Goal: Answer question/provide support

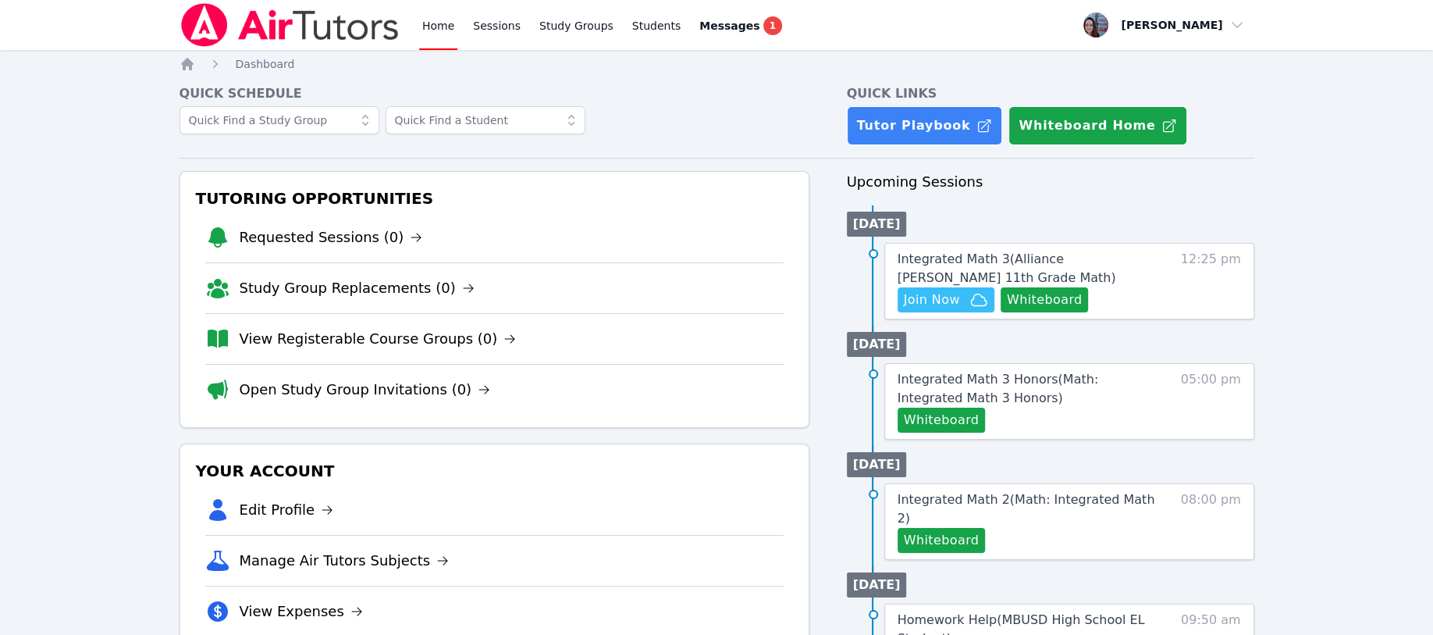
drag, startPoint x: 1031, startPoint y: 297, endPoint x: 1074, endPoint y: 292, distance: 44.0
click at [1075, 294] on button "Whiteboard" at bounding box center [1045, 299] width 88 height 25
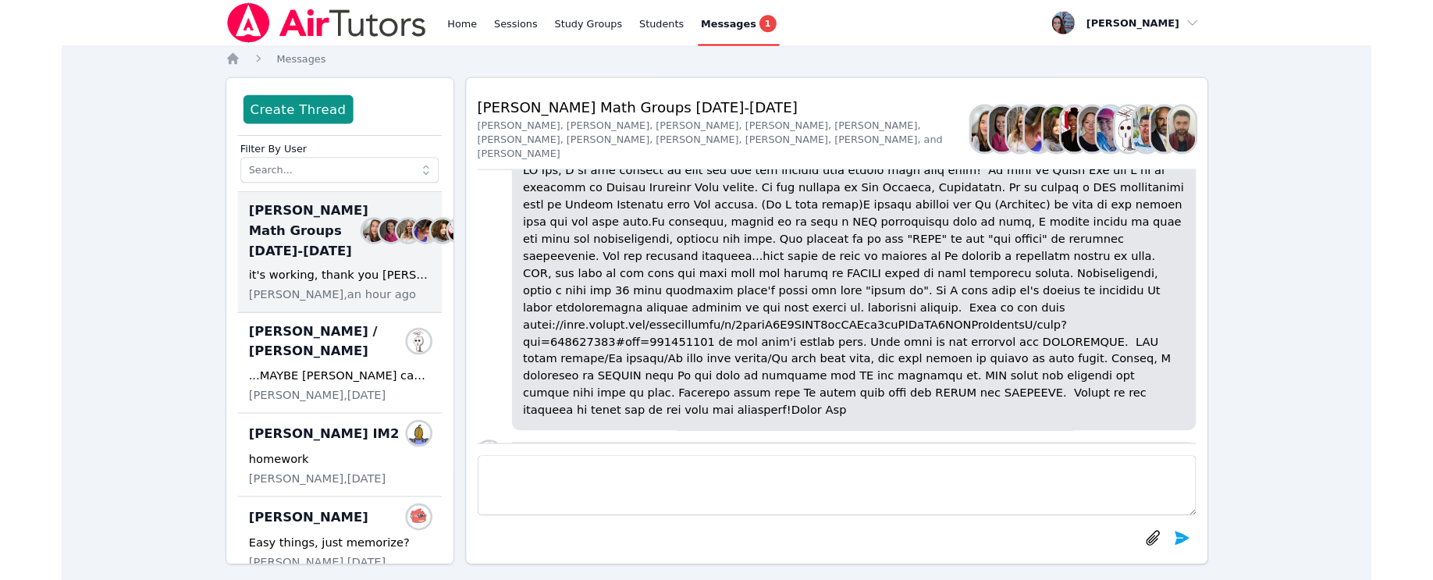
scroll to position [-1923, 0]
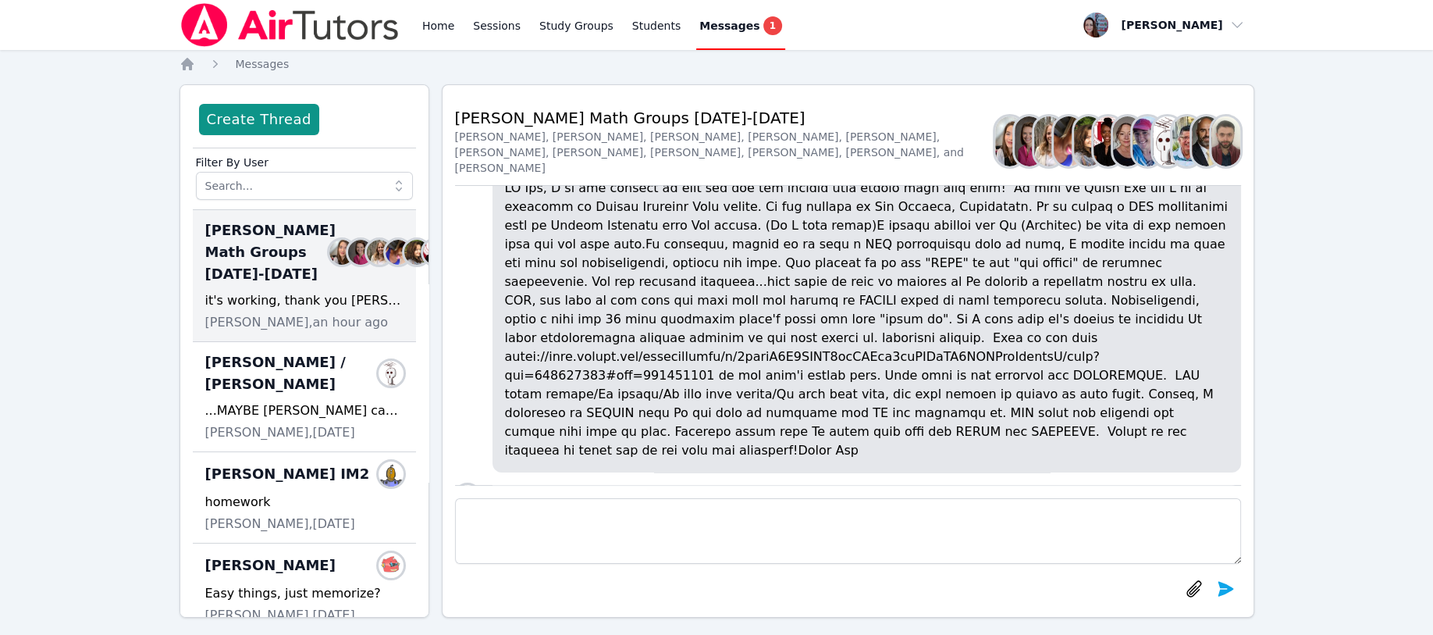
click at [435, 30] on link "Home" at bounding box center [438, 25] width 38 height 50
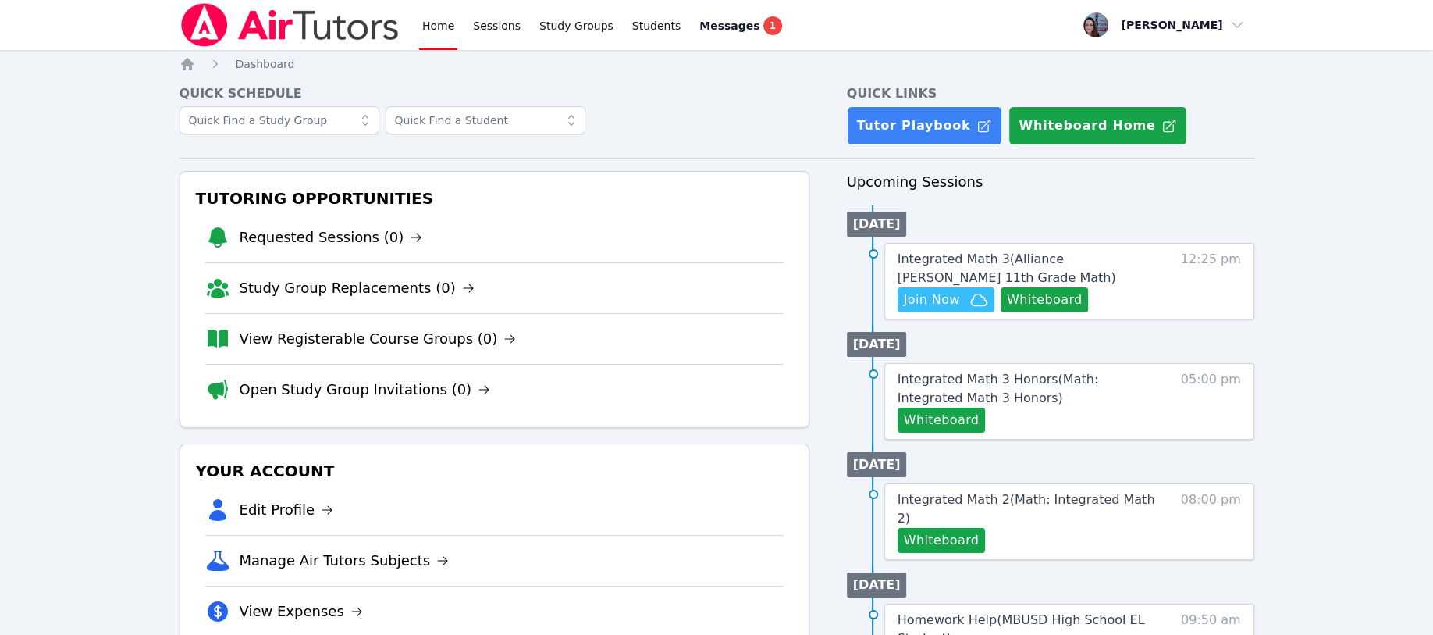
click at [930, 296] on span "Join Now" at bounding box center [932, 299] width 56 height 19
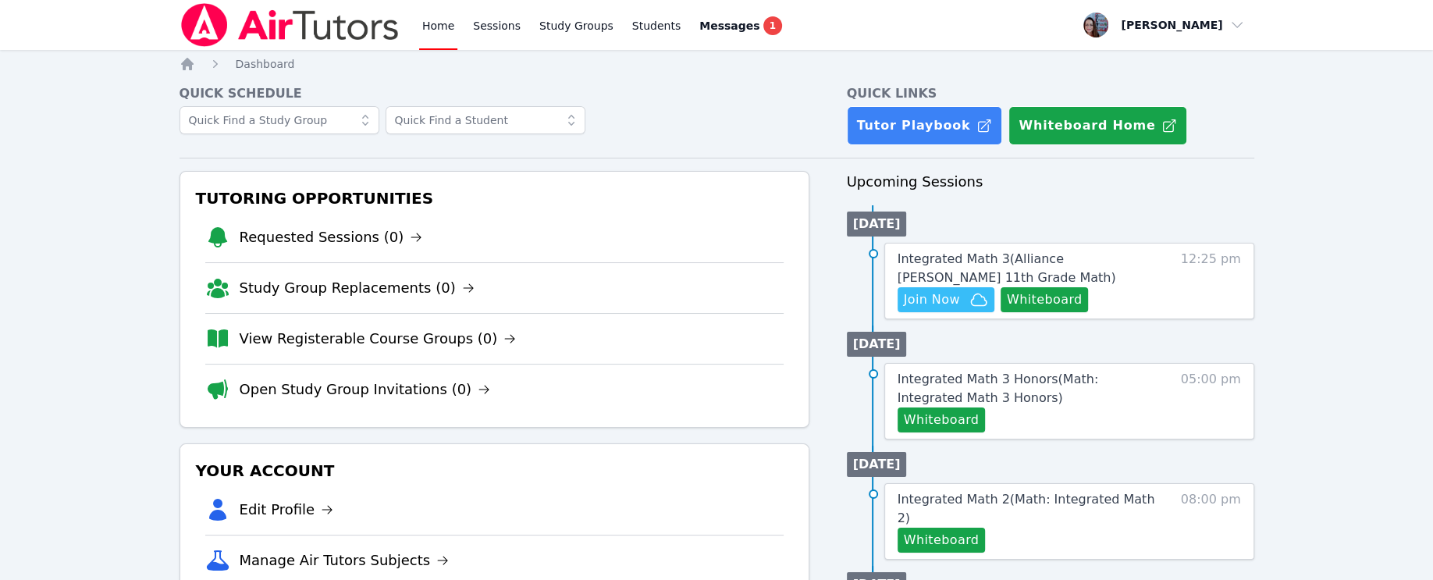
click at [439, 23] on link "Home" at bounding box center [438, 25] width 38 height 50
click at [191, 63] on icon "Breadcrumb" at bounding box center [187, 64] width 12 height 12
click at [1237, 29] on span "button" at bounding box center [1164, 25] width 170 height 34
click at [1309, 31] on nav "Home Sessions Study Groups Students Messages 1 Open user menu [PERSON_NAME] Pro…" at bounding box center [716, 25] width 1433 height 50
click at [911, 122] on link "Tutor Playbook" at bounding box center [925, 125] width 156 height 39
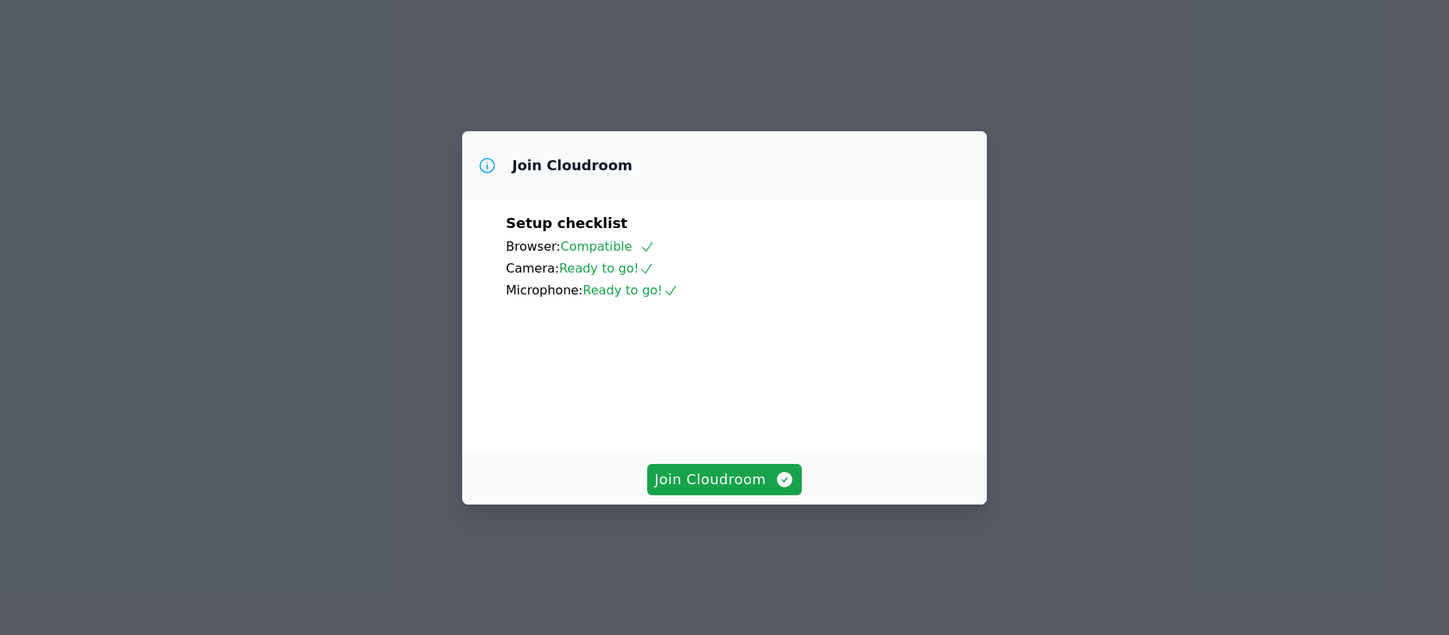
click at [715, 490] on span "Join Cloudroom" at bounding box center [725, 479] width 140 height 22
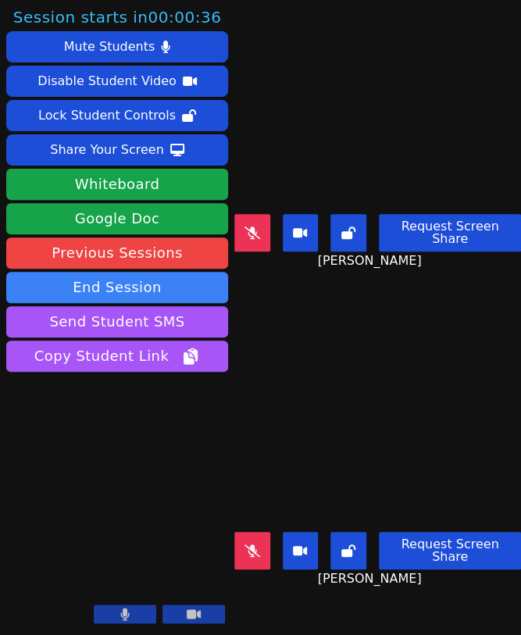
click at [96, 141] on div "Share Your Screen" at bounding box center [107, 149] width 114 height 25
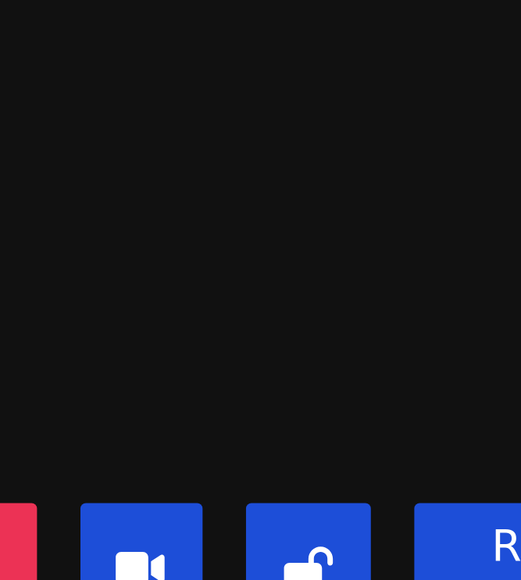
click at [389, 395] on video at bounding box center [377, 403] width 287 height 161
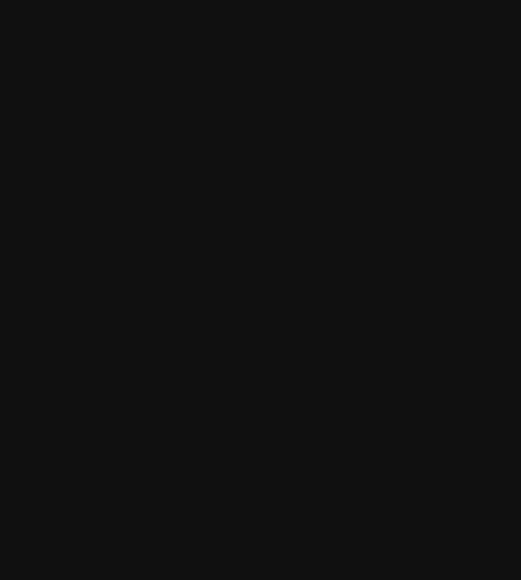
click at [422, 381] on video at bounding box center [377, 403] width 287 height 161
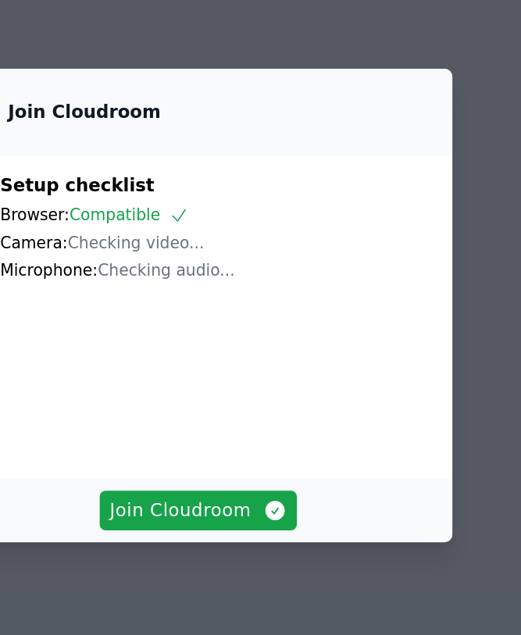
click at [260, 490] on span "Join Cloudroom" at bounding box center [261, 479] width 140 height 22
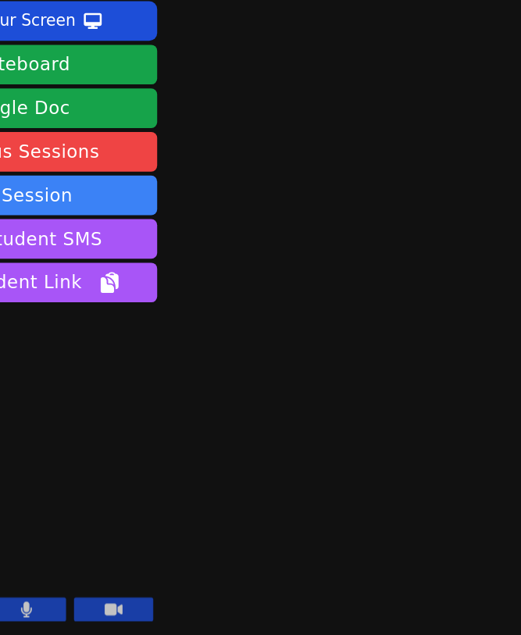
click at [157, 146] on button "Share Your Screen" at bounding box center [117, 149] width 222 height 31
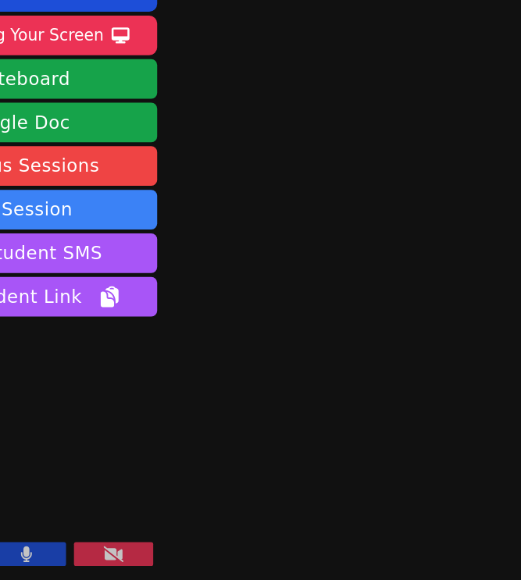
click at [173, 148] on div "Stop Sharing Your Screen" at bounding box center [107, 149] width 158 height 25
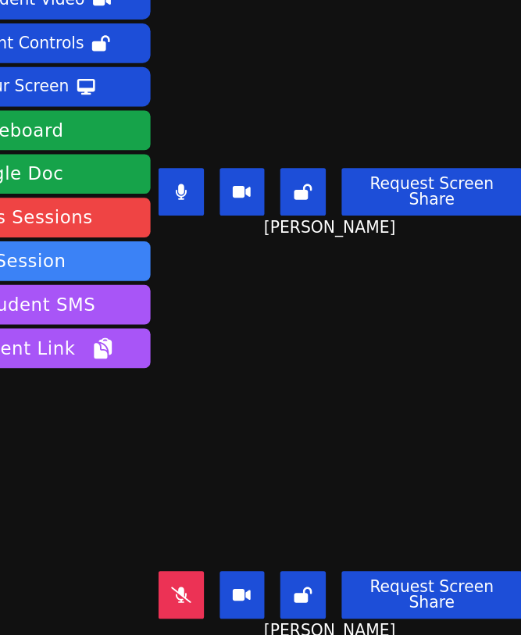
click at [174, 184] on button "Whiteboard" at bounding box center [117, 184] width 222 height 31
click at [141, 149] on div "Share Your Screen" at bounding box center [107, 149] width 114 height 25
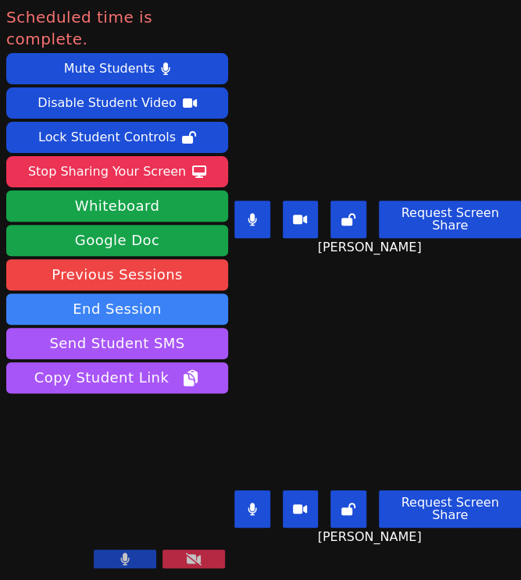
click at [88, 294] on button "End Session" at bounding box center [117, 309] width 222 height 31
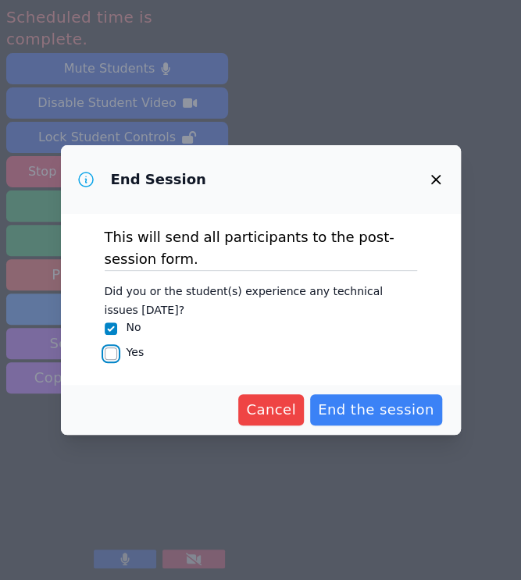
click at [112, 354] on input "Yes" at bounding box center [111, 353] width 12 height 12
checkbox input "true"
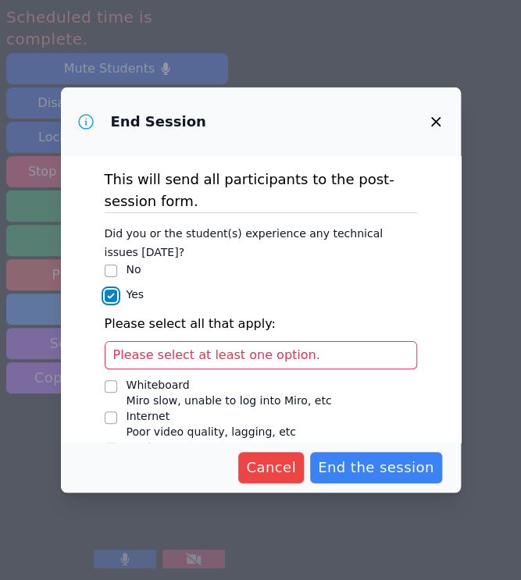
checkbox input "false"
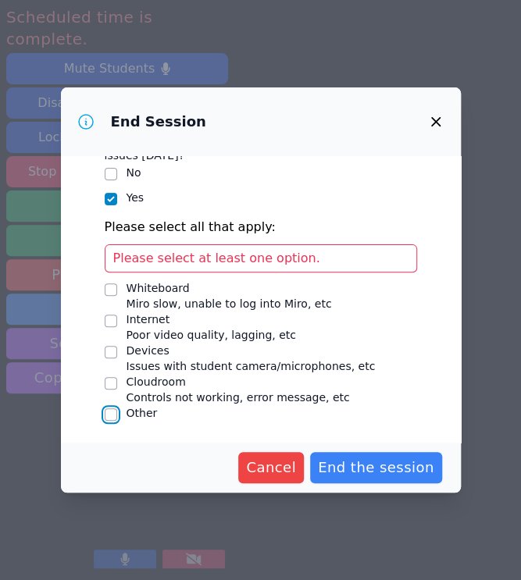
click at [112, 410] on input "Other" at bounding box center [111, 414] width 12 height 12
checkbox input "true"
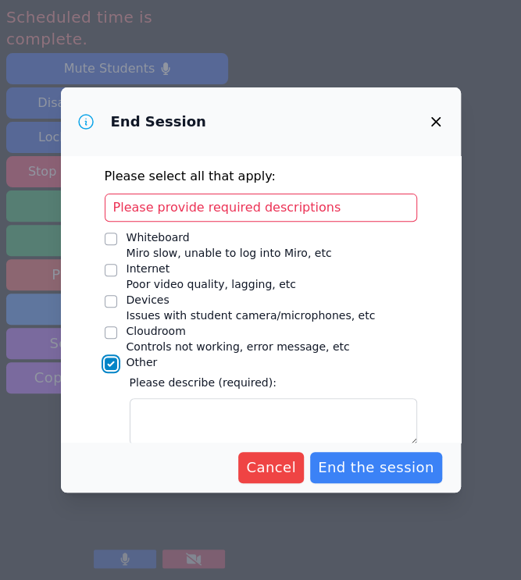
scroll to position [172, 0]
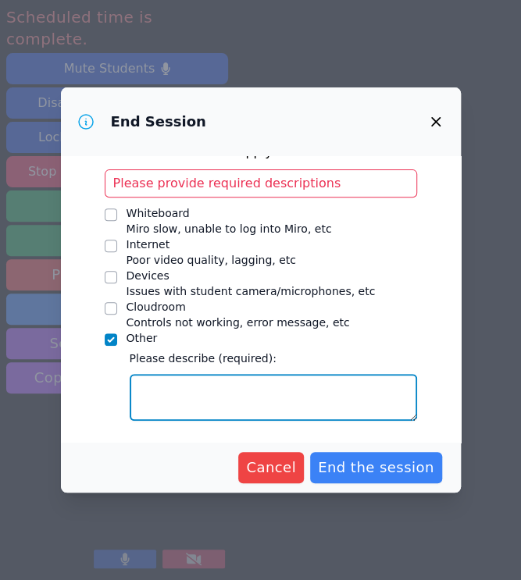
click at [162, 386] on textarea "Other" at bounding box center [273, 397] width 287 height 47
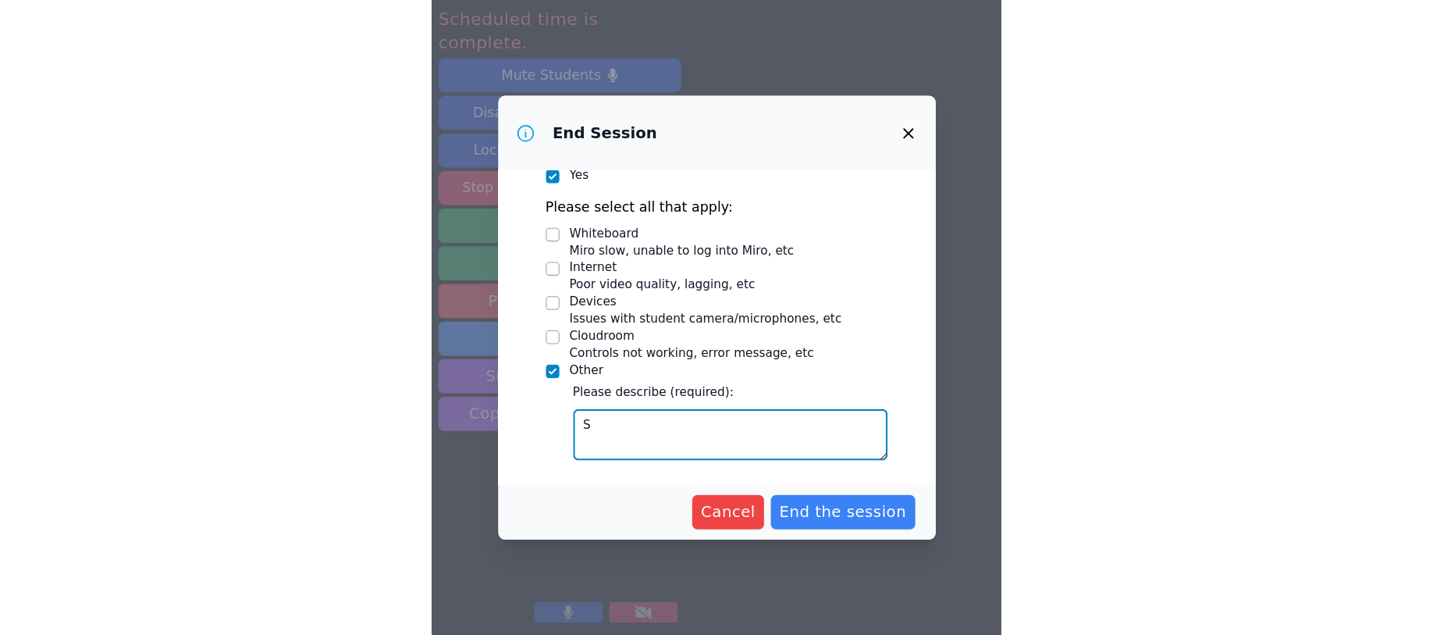
scroll to position [134, 0]
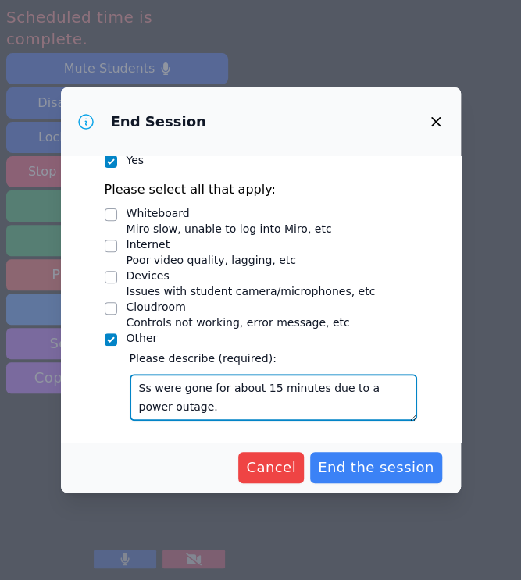
type textarea "Ss were gone for about 15 minutes due to a power outage."
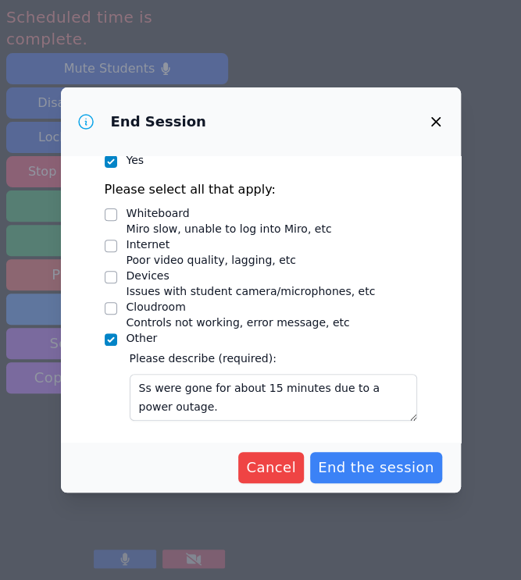
click at [346, 463] on span "End the session" at bounding box center [376, 468] width 116 height 22
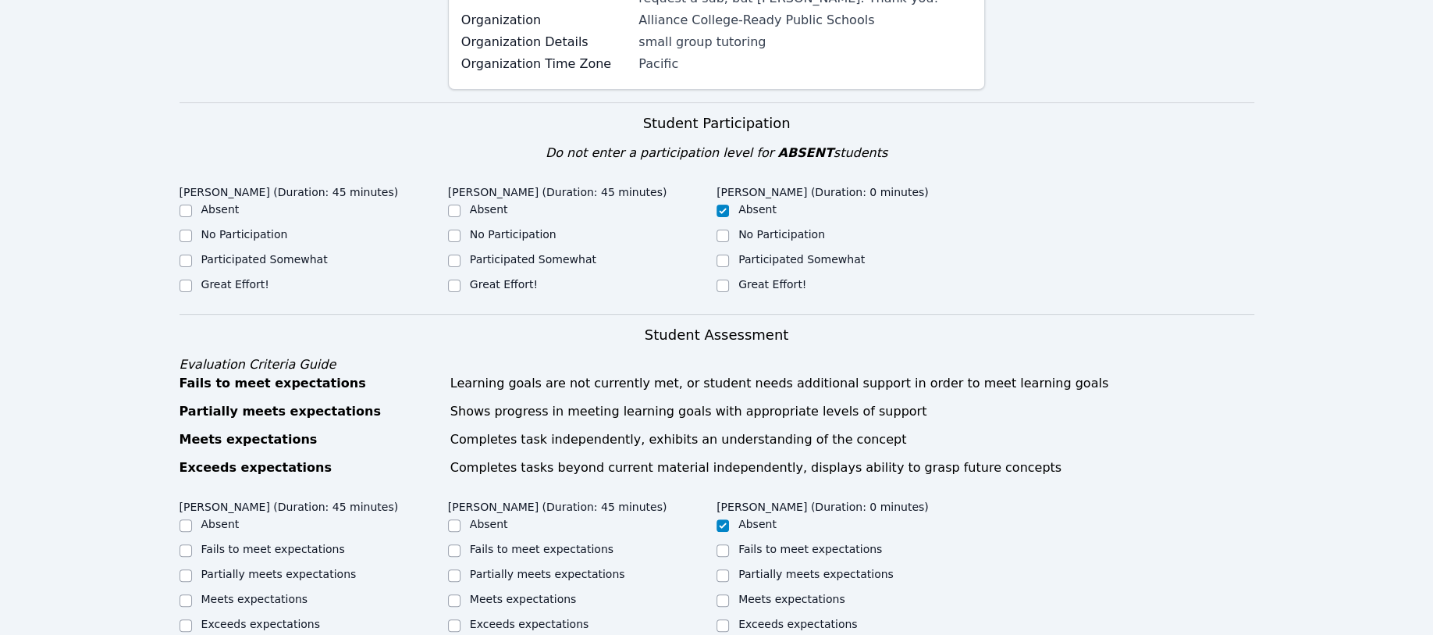
scroll to position [416, 0]
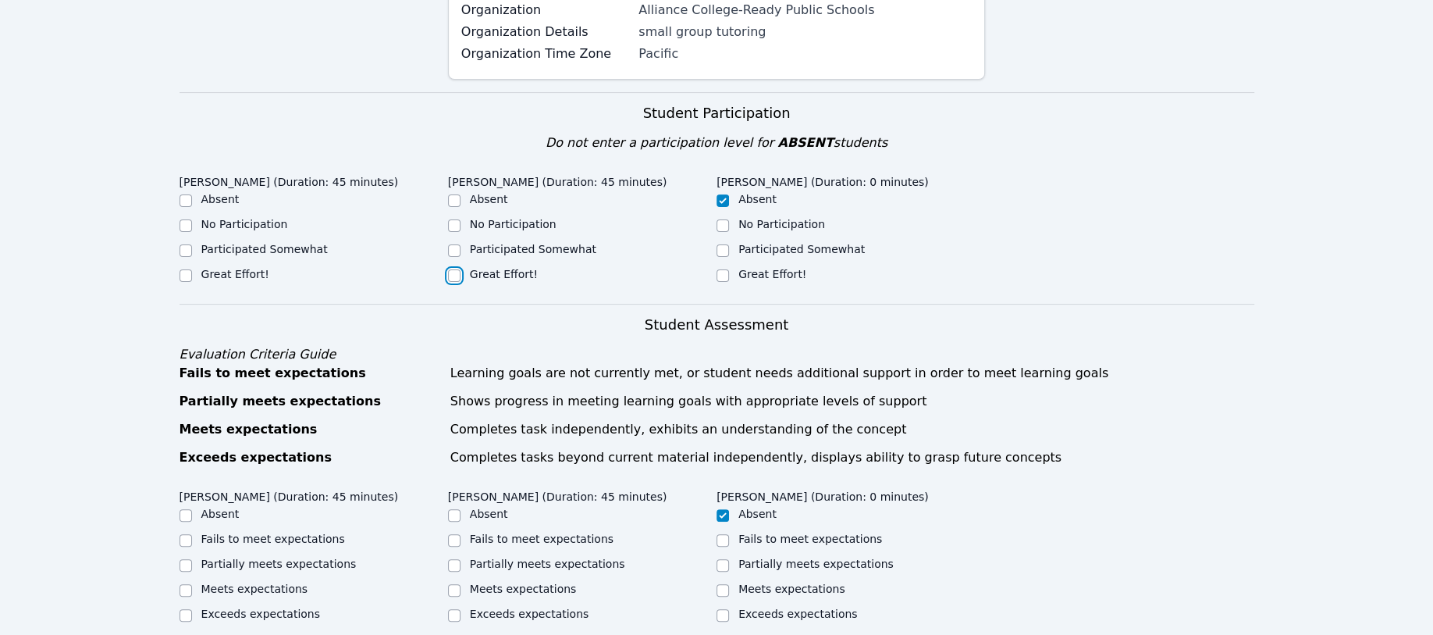
click at [454, 269] on input "Great Effort!" at bounding box center [454, 275] width 12 height 12
checkbox input "true"
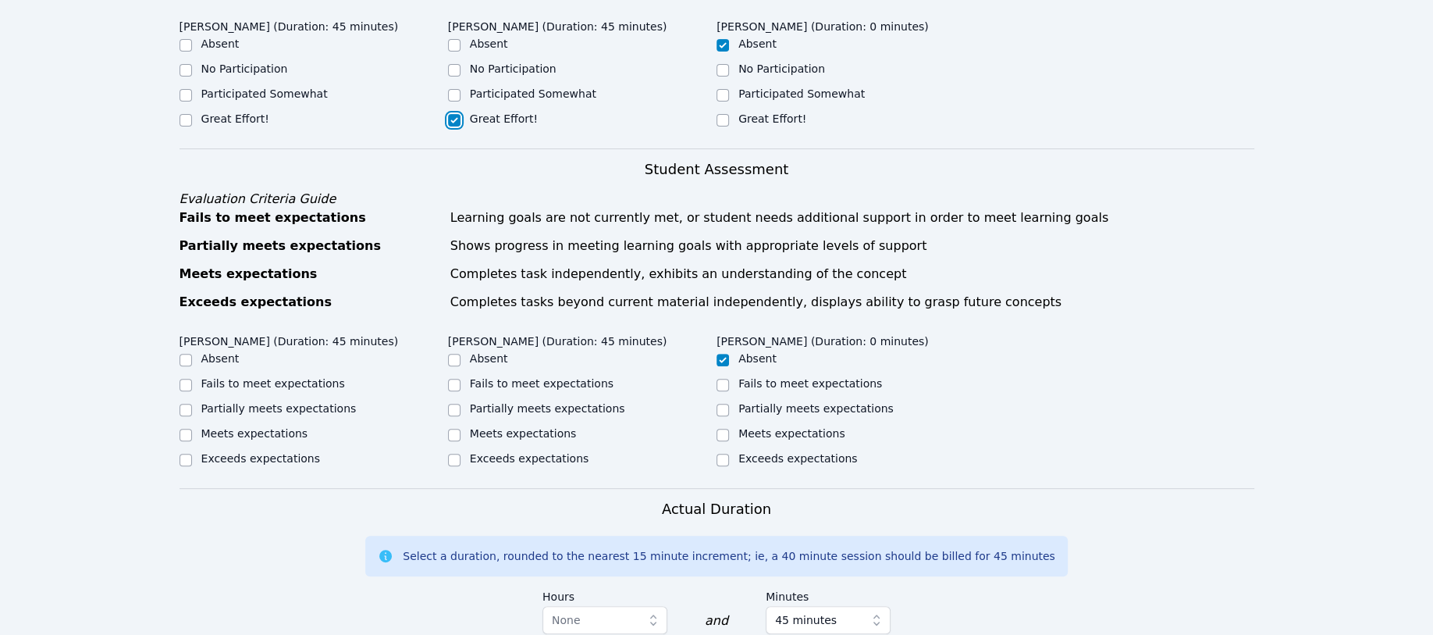
scroll to position [625, 0]
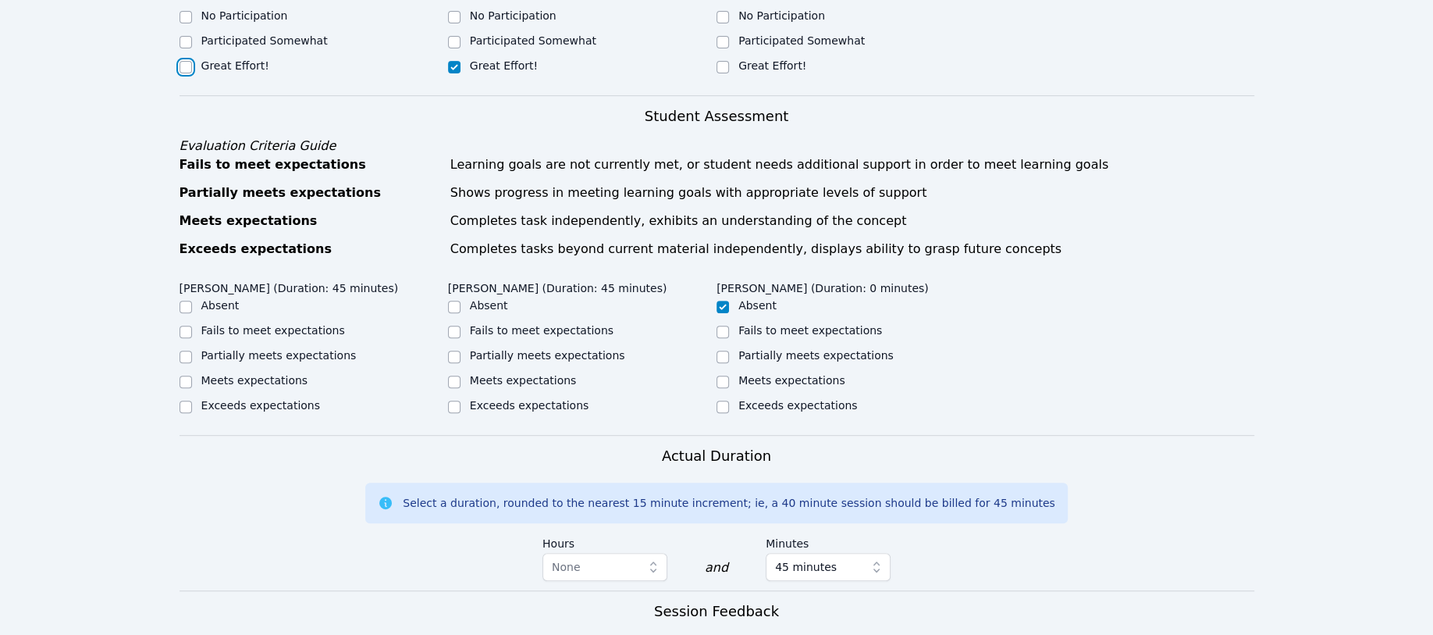
click at [183, 61] on input "Great Effort!" at bounding box center [186, 67] width 12 height 12
checkbox input "true"
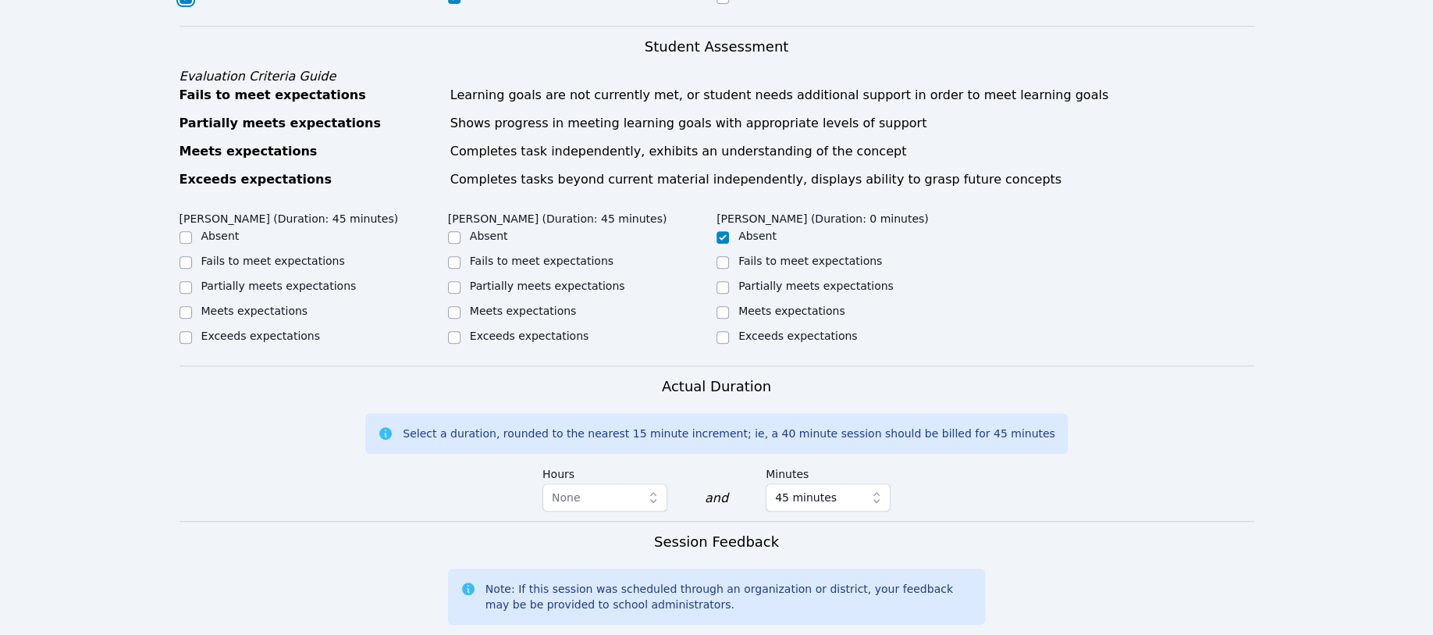
scroll to position [728, 0]
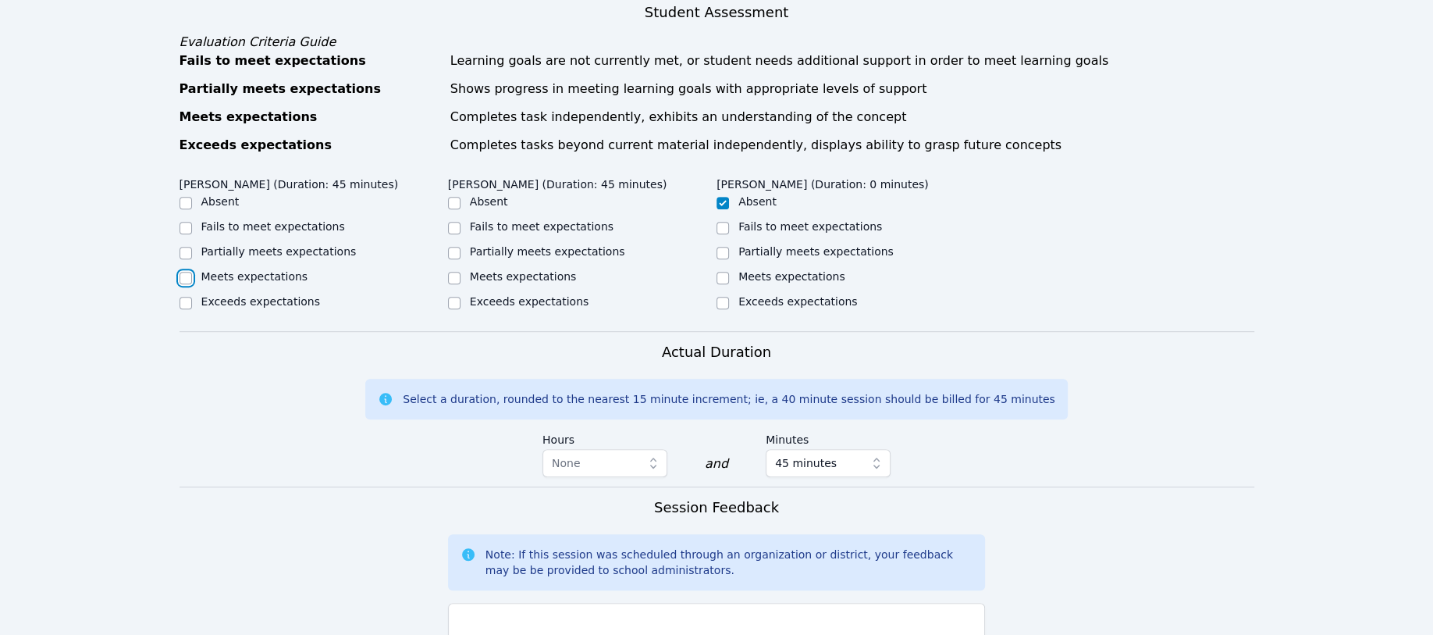
click at [182, 272] on input "Meets expectations" at bounding box center [186, 278] width 12 height 12
checkbox input "true"
click at [453, 272] on input "Meets expectations" at bounding box center [454, 278] width 12 height 12
checkbox input "true"
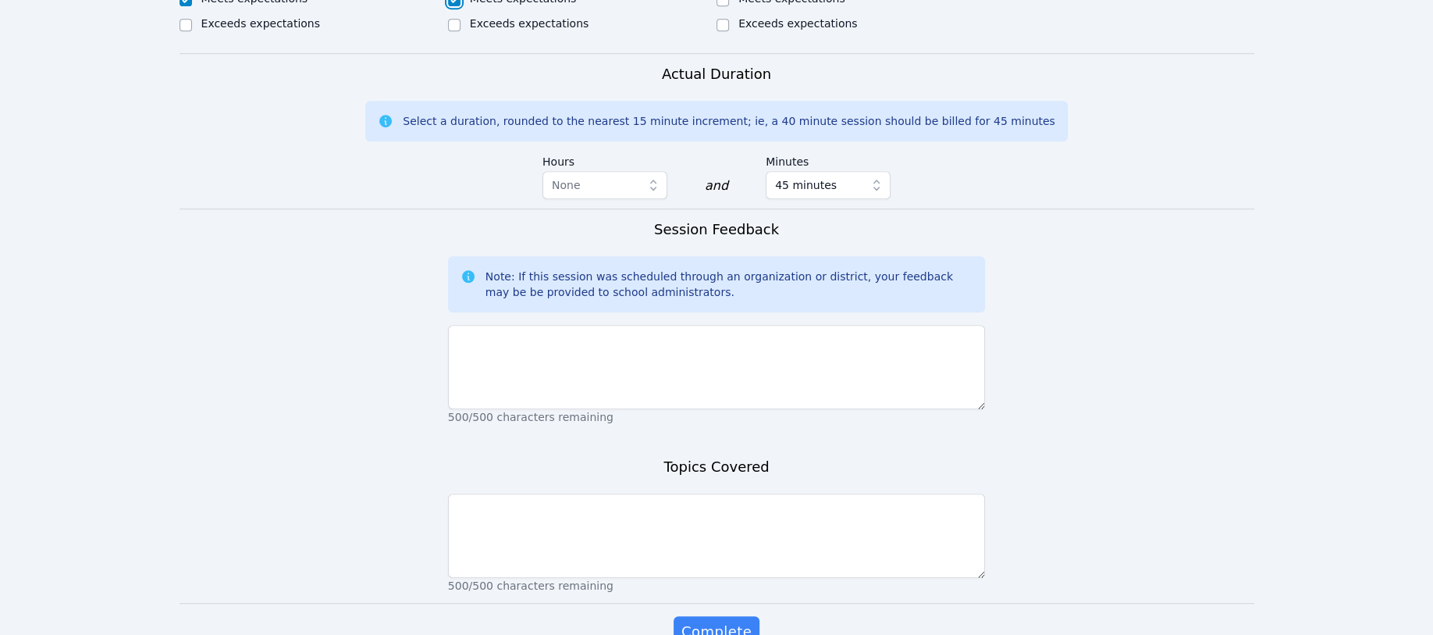
scroll to position [1041, 0]
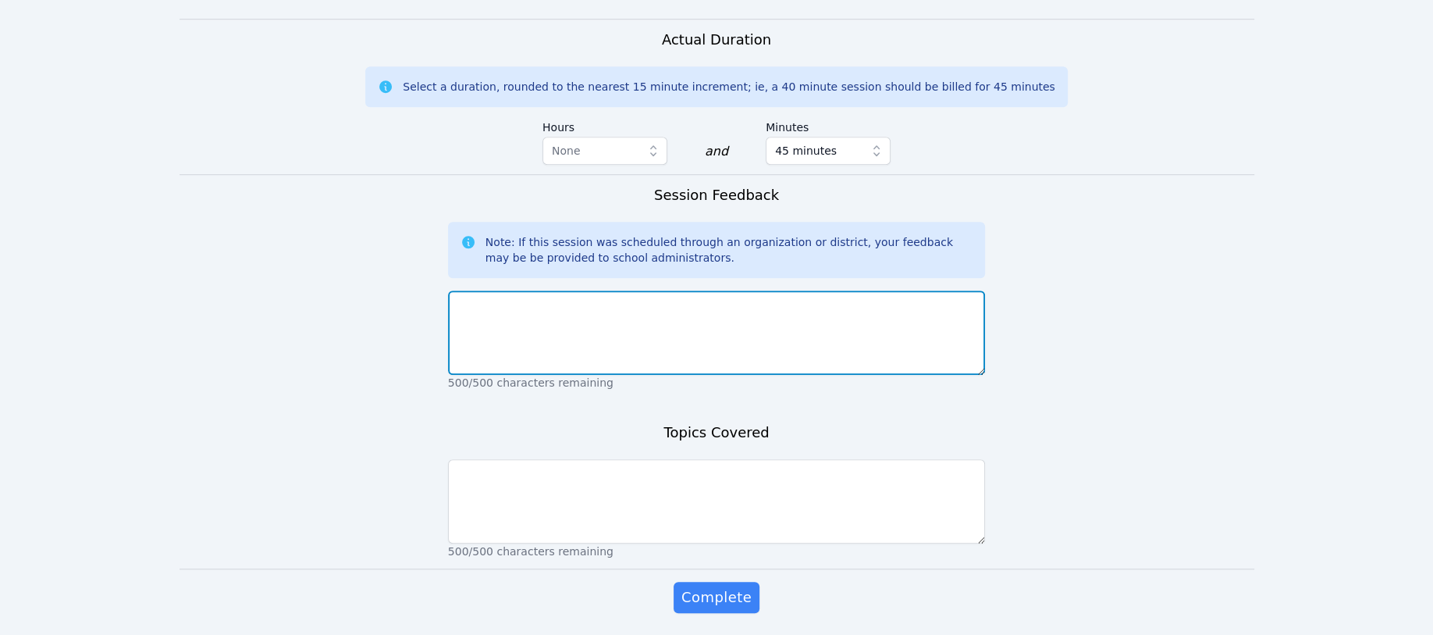
click at [472, 290] on textarea at bounding box center [717, 332] width 538 height 84
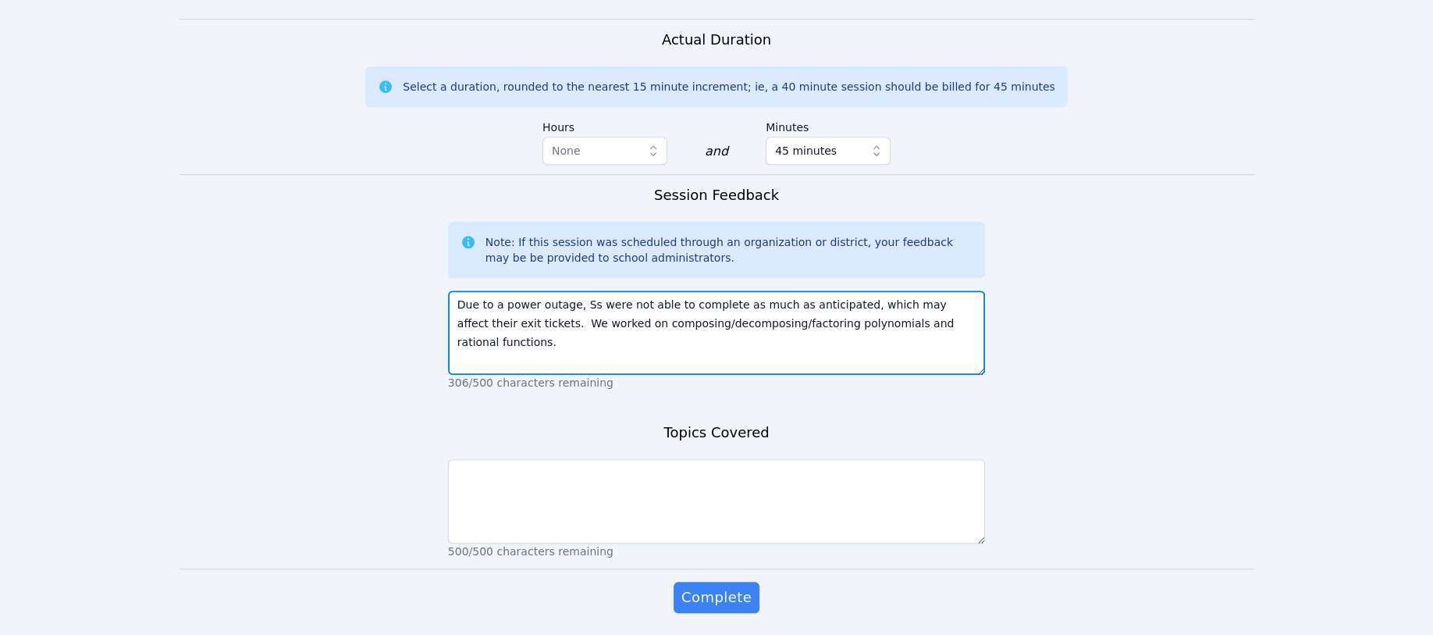
drag, startPoint x: 497, startPoint y: 301, endPoint x: 963, endPoint y: 300, distance: 466.1
click at [520, 300] on textarea "Due to a power outage, Ss were not able to complete as much as anticipated, whi…" at bounding box center [717, 332] width 538 height 84
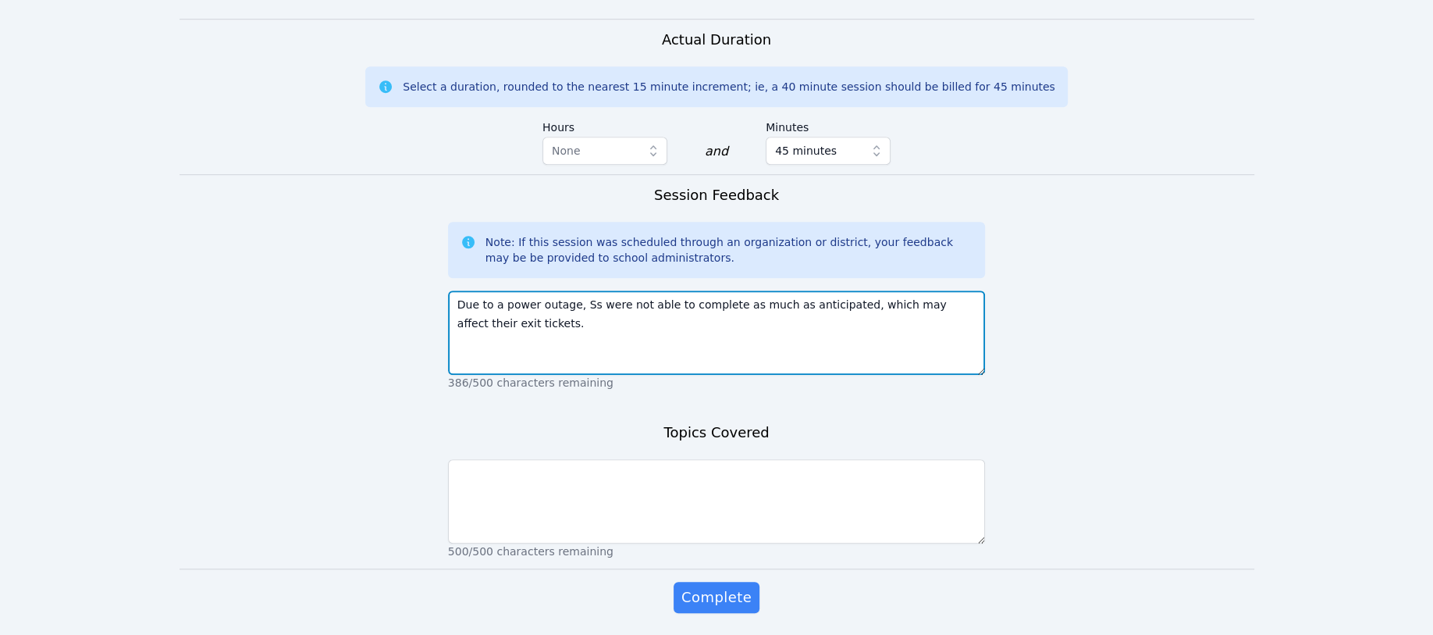
type textarea "Due to a power outage, Ss were not able to complete as much as anticipated, whi…"
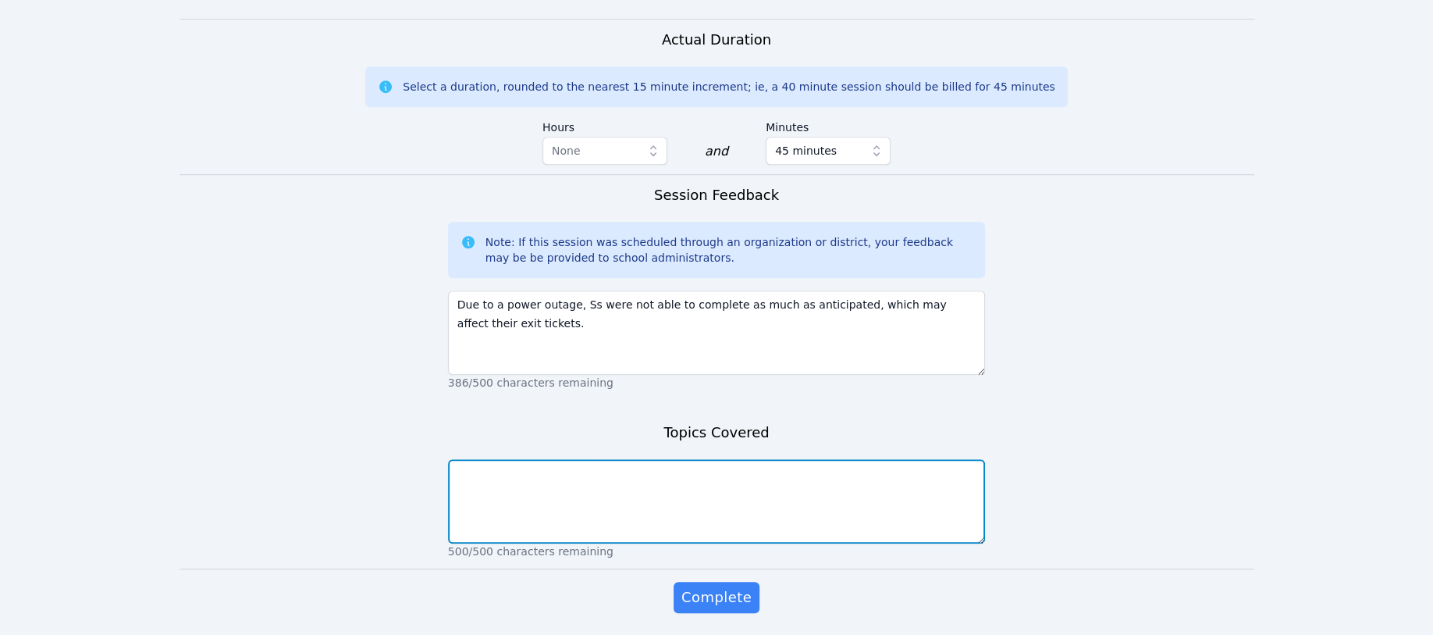
click at [467, 459] on textarea at bounding box center [717, 501] width 538 height 84
paste textarea "We worked on composing/decomposing/factoring polynomials and rational functions."
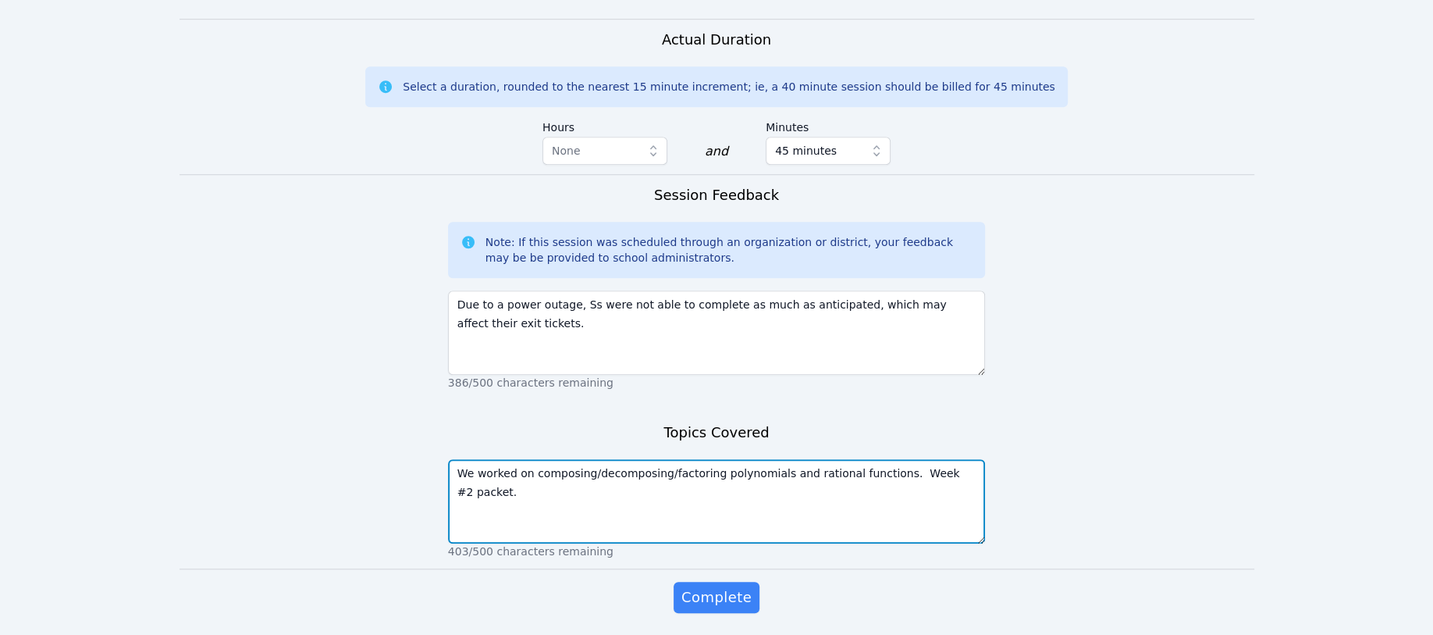
type textarea "We worked on composing/decomposing/factoring polynomials and rational functions…"
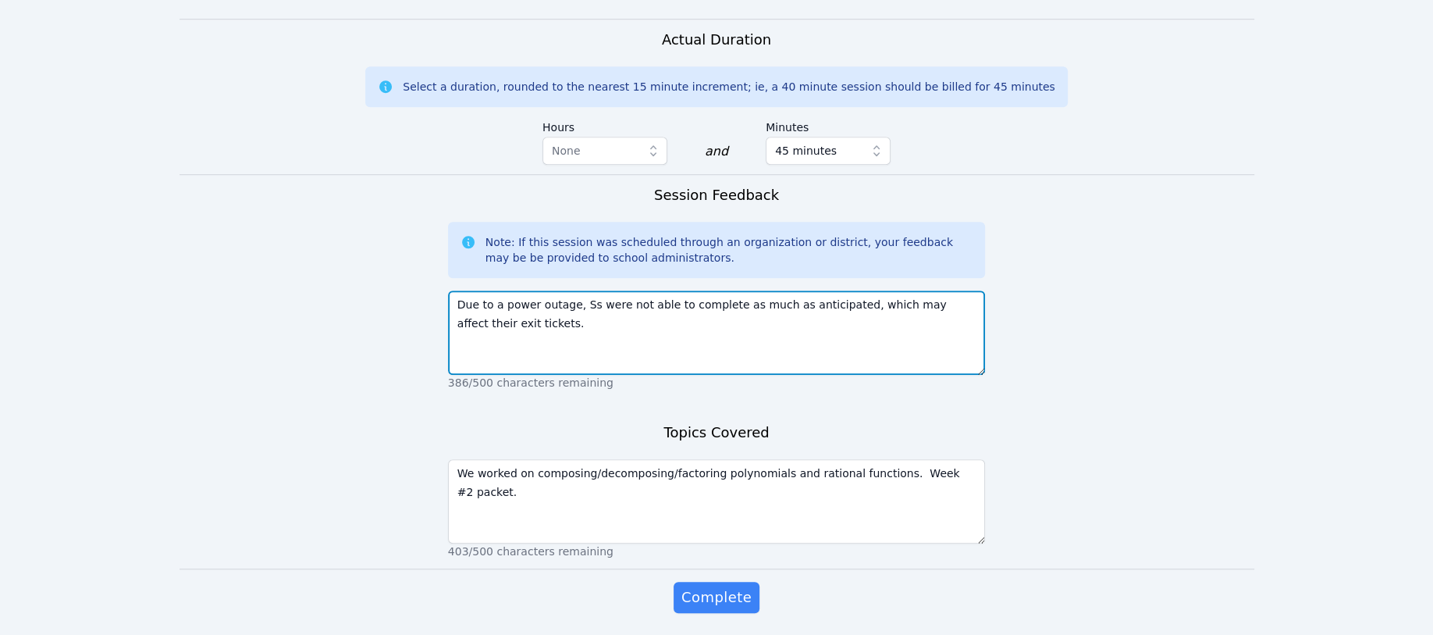
click at [504, 305] on textarea "Due to a power outage, Ss were not able to complete as much as anticipated, whi…" at bounding box center [717, 332] width 538 height 84
type textarea "Due to a power outage, Ss were not able to complete as much as anticipated, whi…"
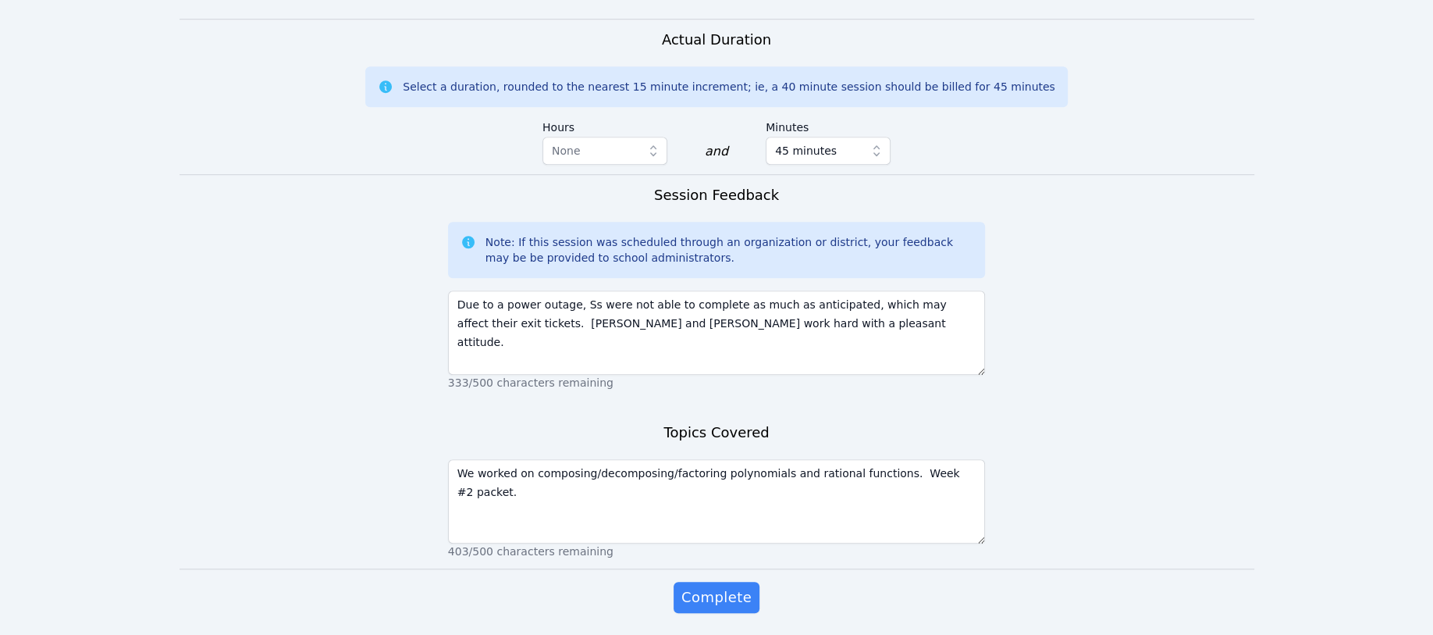
click at [520, 586] on span "Complete" at bounding box center [717, 597] width 70 height 22
